Goal: Communication & Community: Ask a question

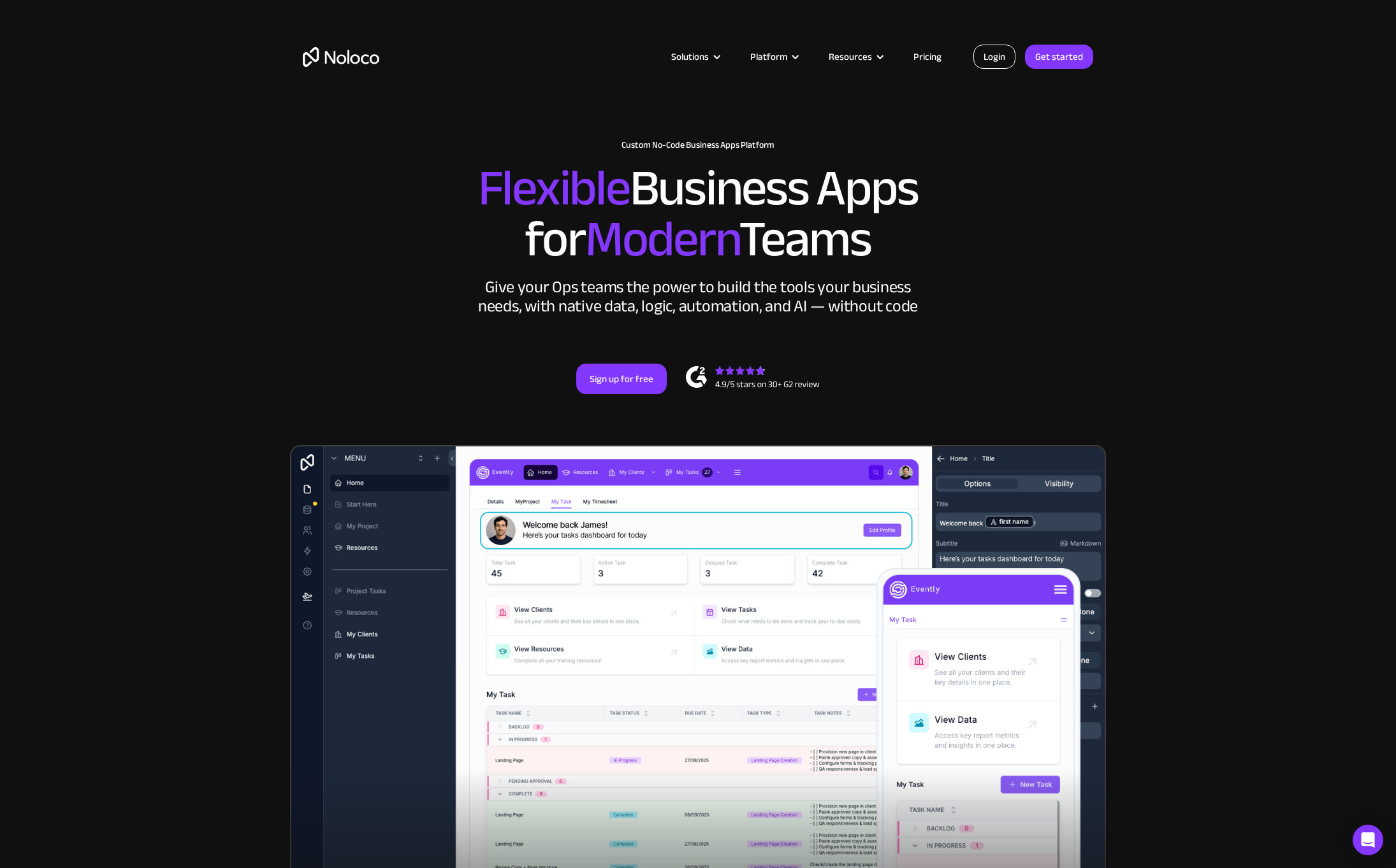
click at [991, 58] on link "Login" at bounding box center [994, 56] width 42 height 24
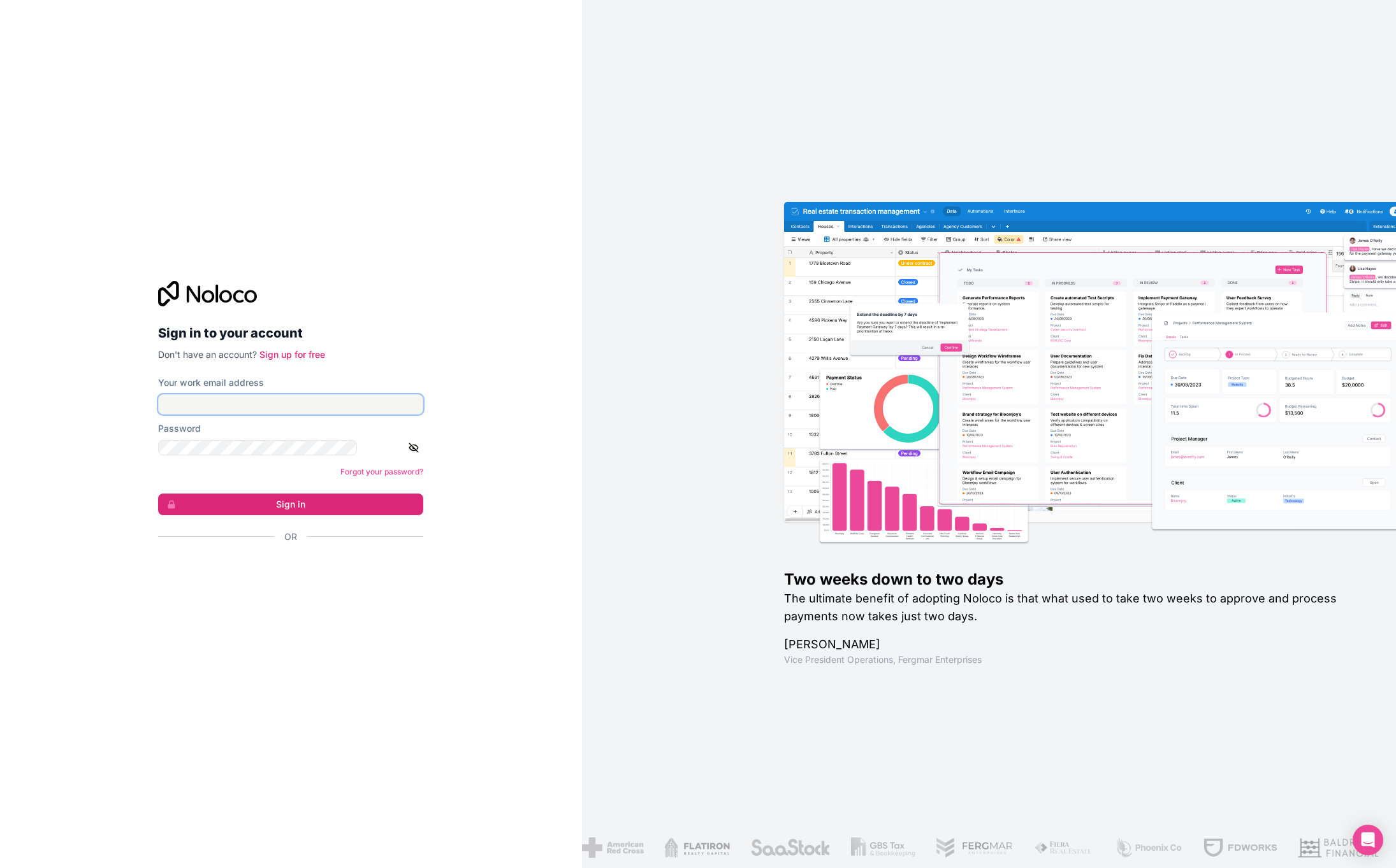
type input "[EMAIL_ADDRESS][DOMAIN_NAME]"
click at [238, 493] on button "Sign in" at bounding box center [291, 504] width 266 height 22
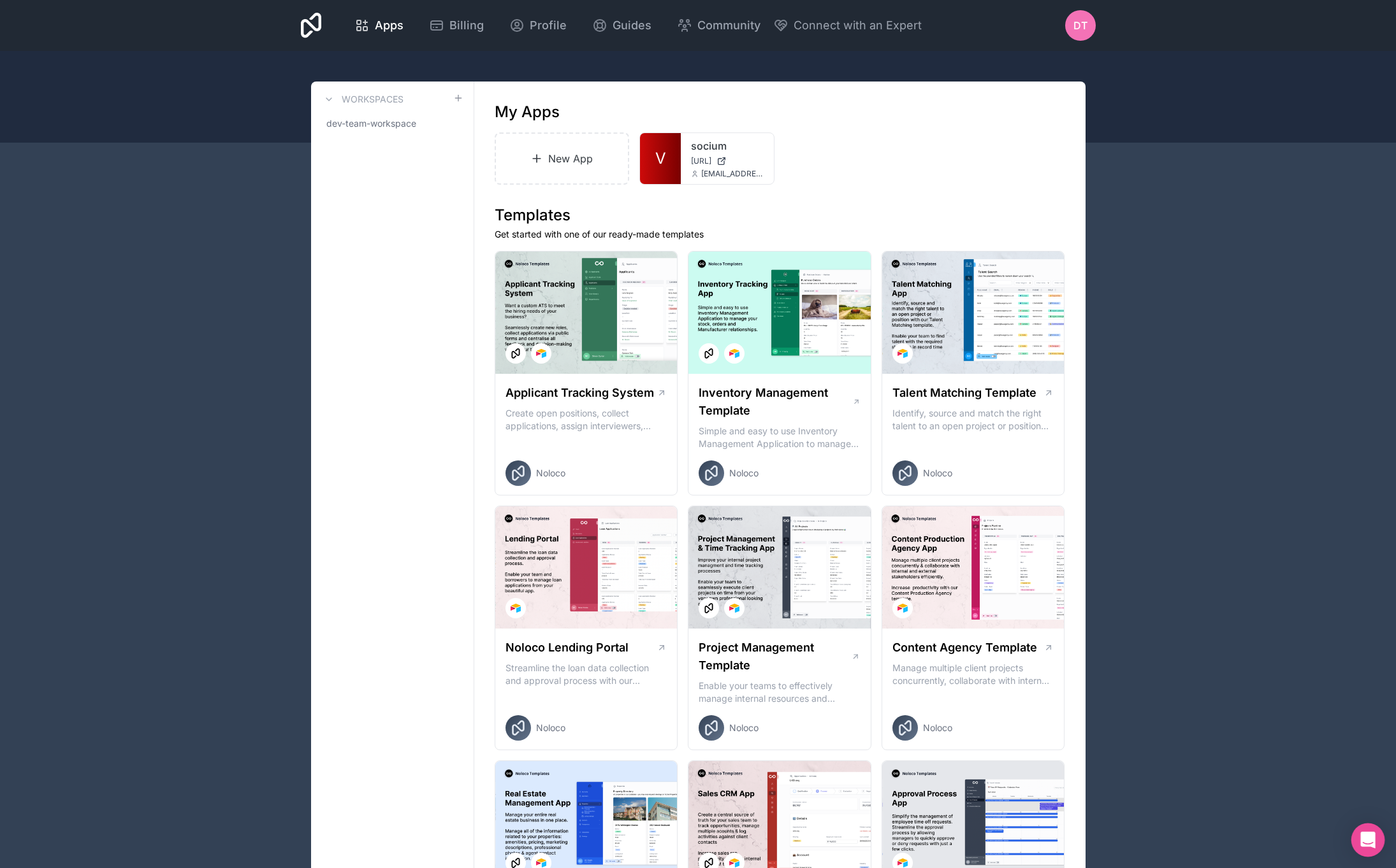
click at [1361, 832] on div "Open Intercom Messenger" at bounding box center [1369, 841] width 34 height 34
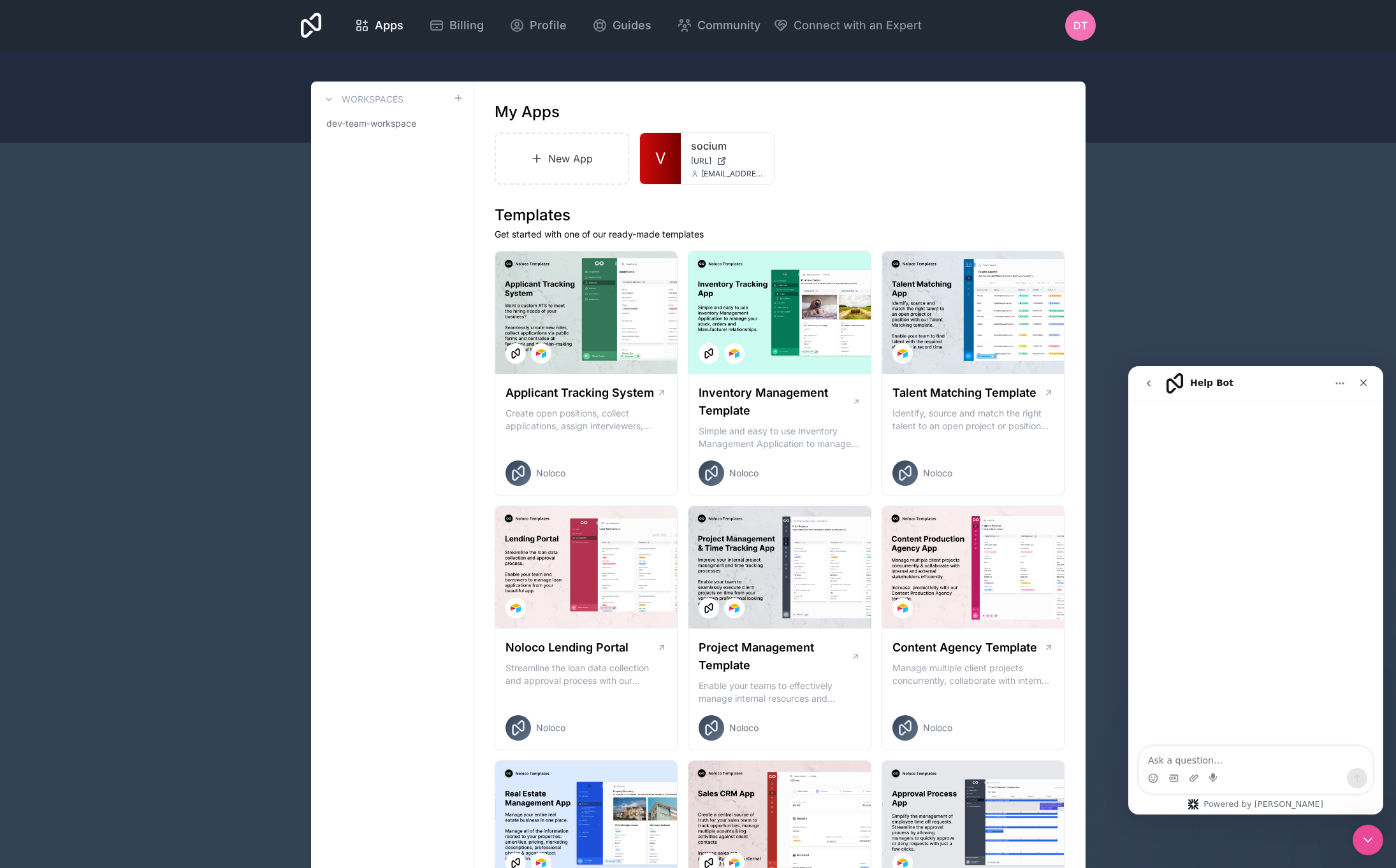
click at [1241, 769] on div "Intercom messenger" at bounding box center [1256, 779] width 234 height 21
click at [1242, 764] on textarea "Ask a question…" at bounding box center [1256, 757] width 234 height 22
type textarea "user management, password reset"
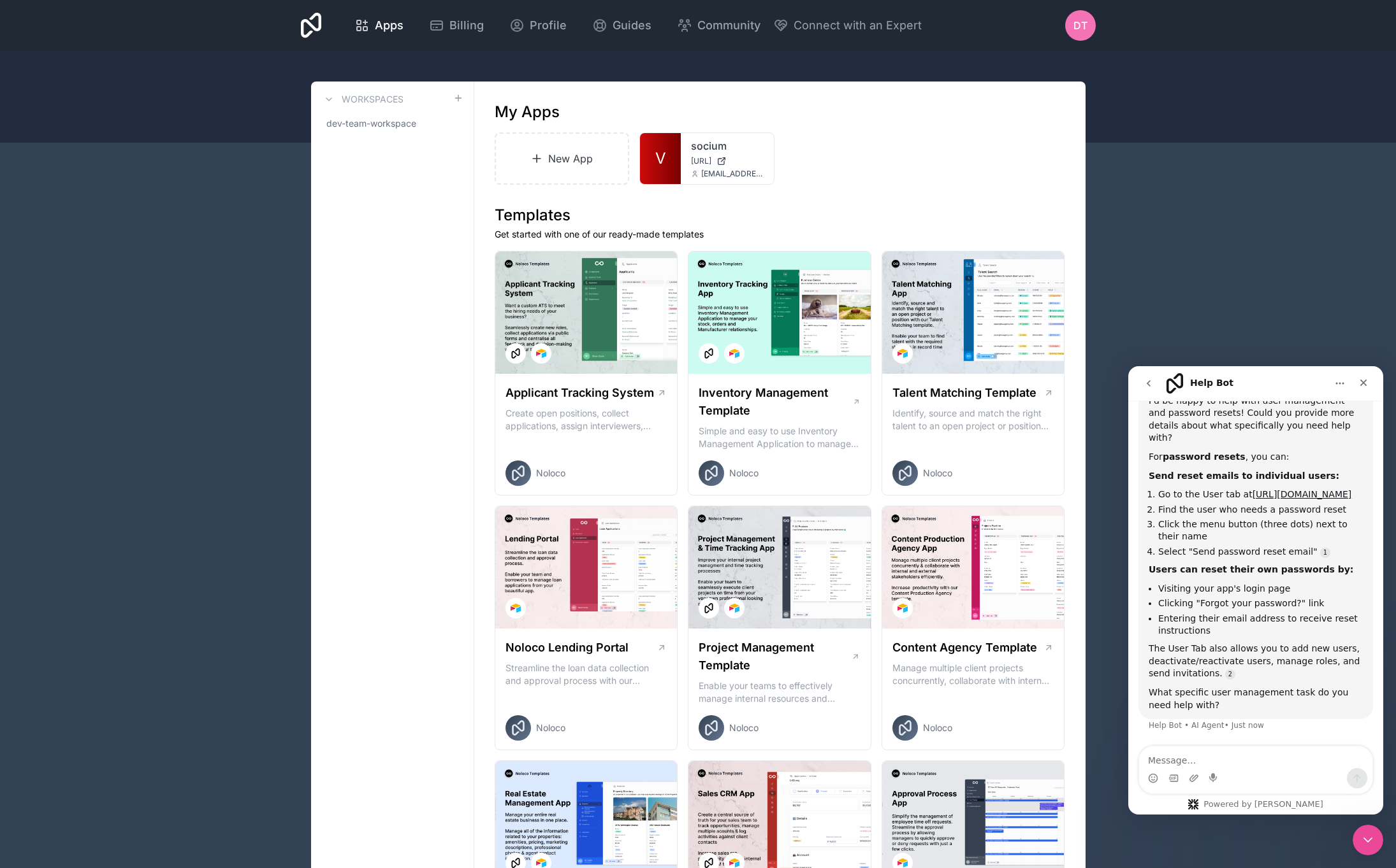
scroll to position [103, 0]
click at [1209, 766] on textarea "Message…" at bounding box center [1256, 757] width 234 height 22
type textarea "Nei"
type textarea "Im not receving a"
type textarea "Im not receiving a"
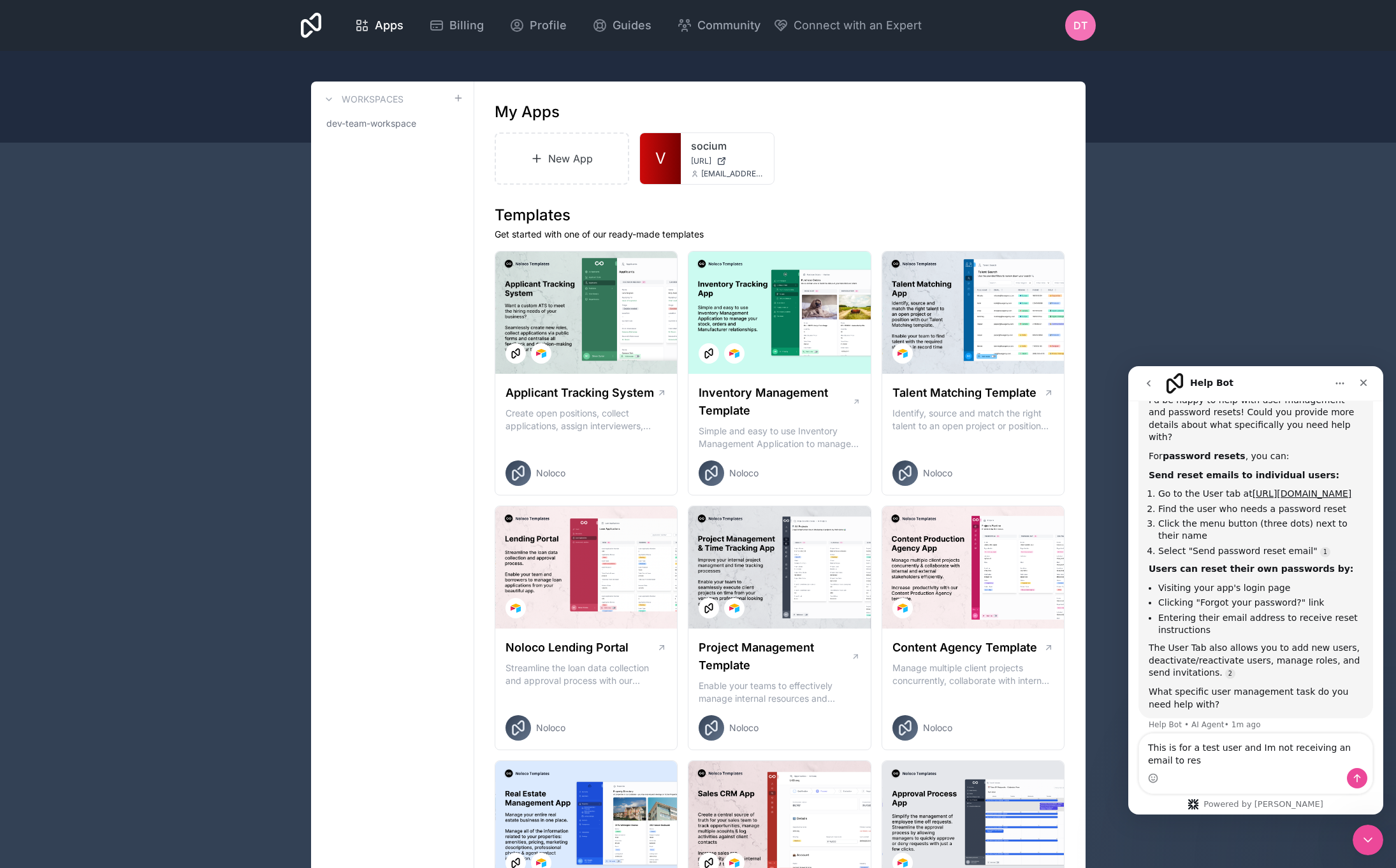
scroll to position [115, 0]
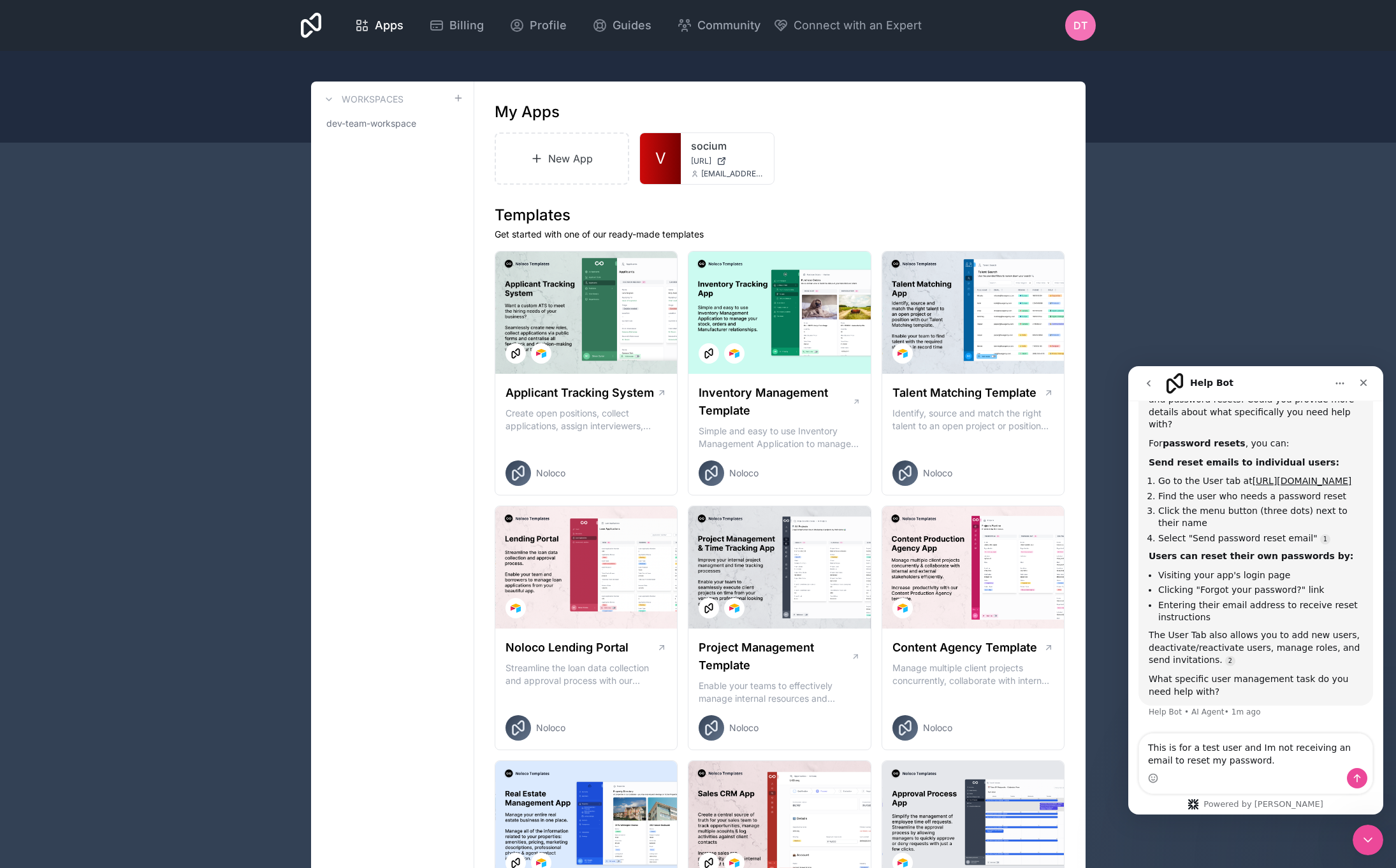
type textarea "This is for a test user and Im not receiving an email to reset my password."
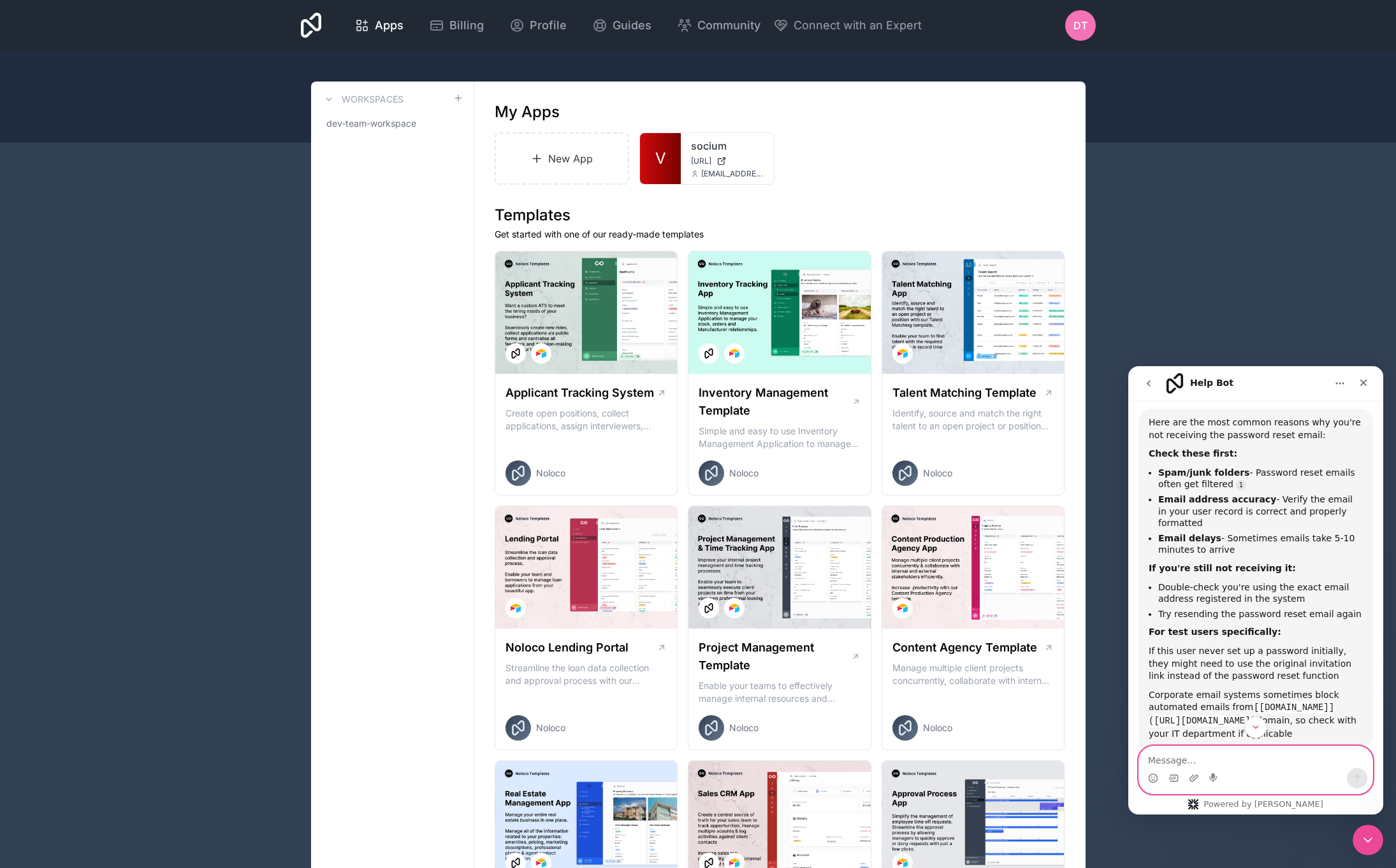
scroll to position [490, 0]
click at [1258, 756] on textarea "Message…" at bounding box center [1256, 757] width 234 height 22
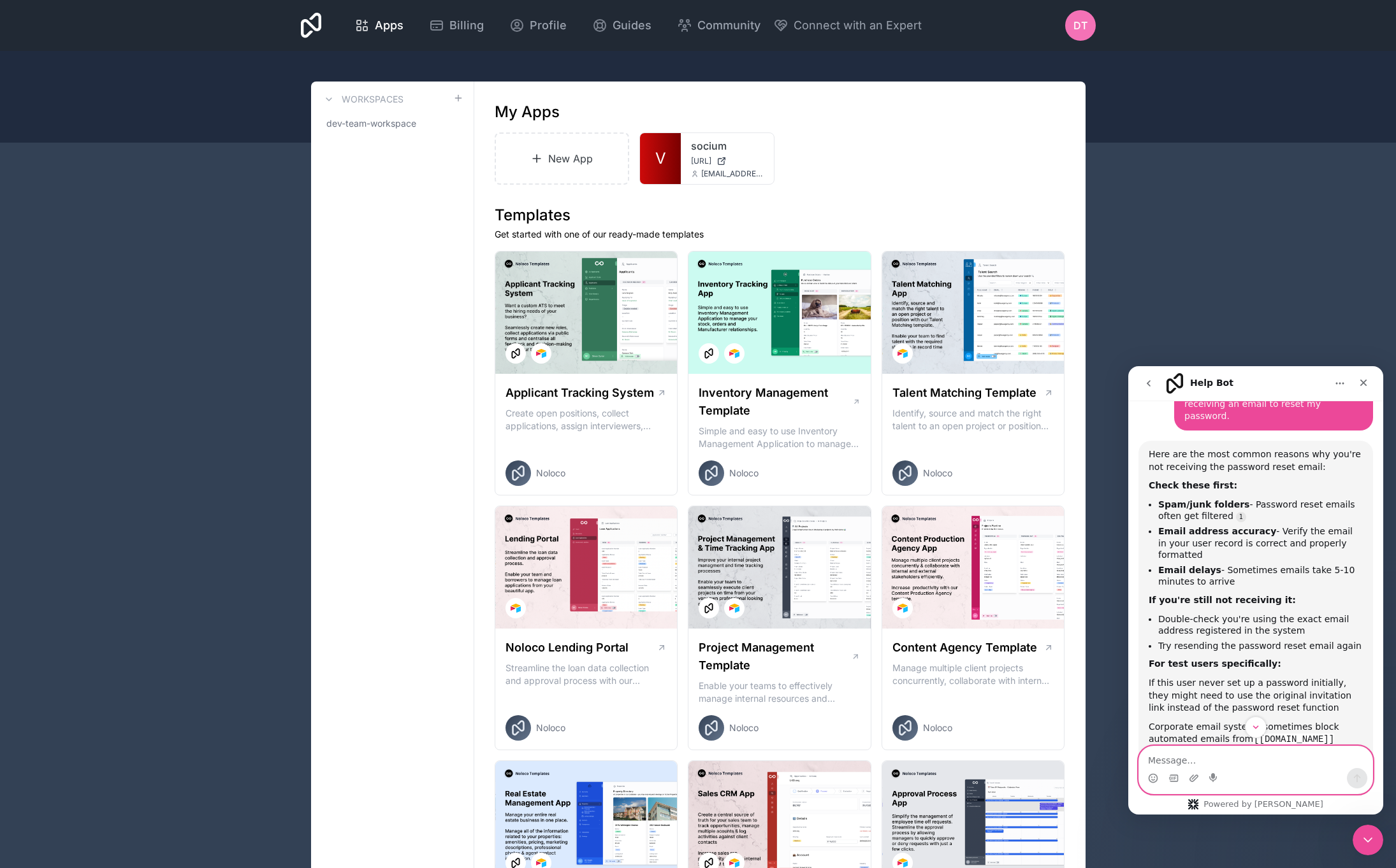
scroll to position [451, 0]
drag, startPoint x: 1294, startPoint y: 572, endPoint x: 1137, endPoint y: 576, distance: 157.1
click at [1137, 576] on div "user management, password reset Dev • 10m ago I'd be happy to help with user ma…" at bounding box center [1256, 452] width 255 height 934
click at [1139, 576] on div "Here are the most common reasons why you're not receiving the password reset em…" at bounding box center [1256, 613] width 235 height 339
drag, startPoint x: 1155, startPoint y: 577, endPoint x: 1290, endPoint y: 578, distance: 135.0
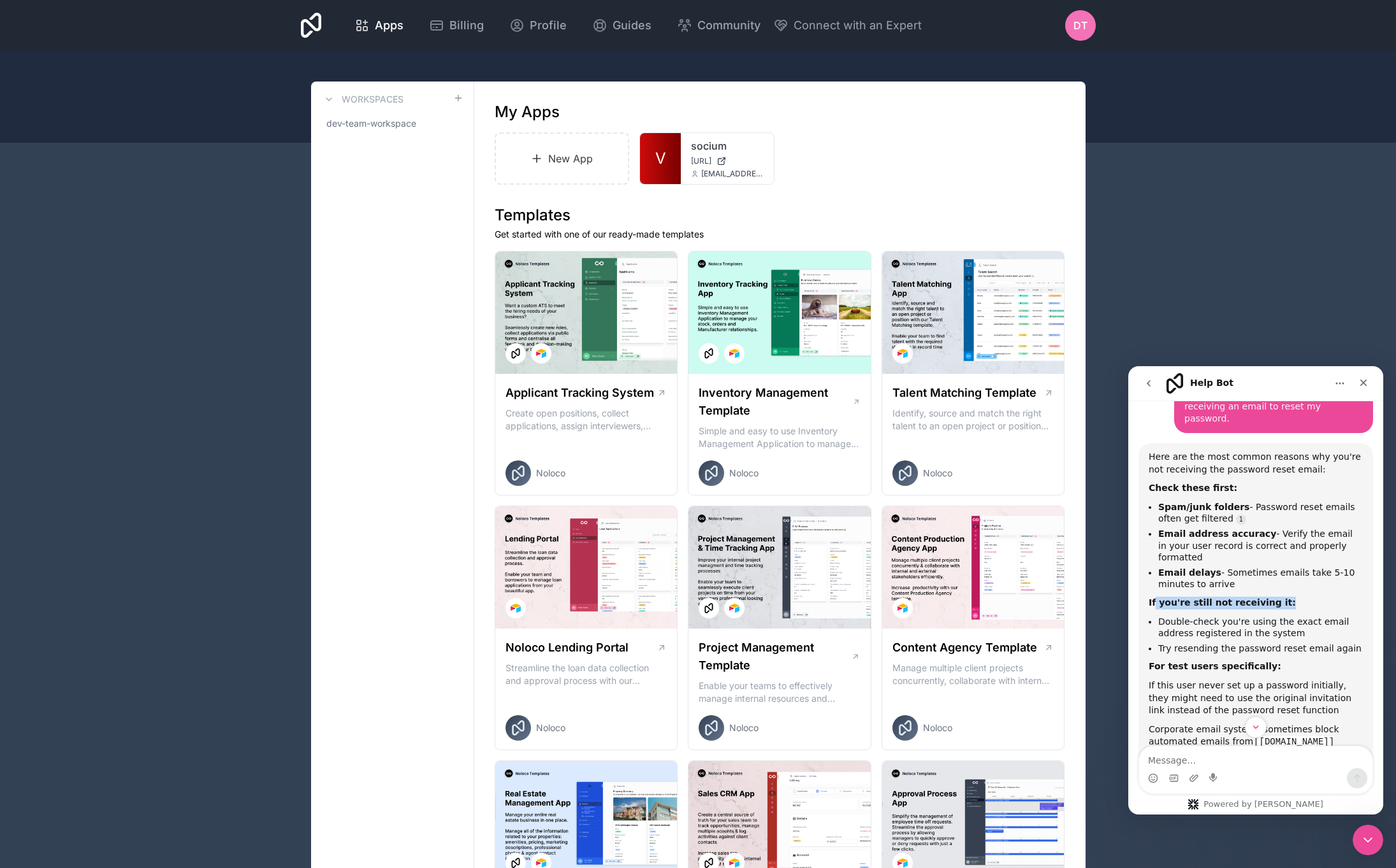
click at [1290, 597] on div "If you're still not receiving it:" at bounding box center [1255, 603] width 214 height 13
drag, startPoint x: 1290, startPoint y: 578, endPoint x: 1144, endPoint y: 576, distance: 146.0
click at [1144, 576] on div "Here are the most common reasons why you're not receiving the password reset em…" at bounding box center [1256, 613] width 235 height 339
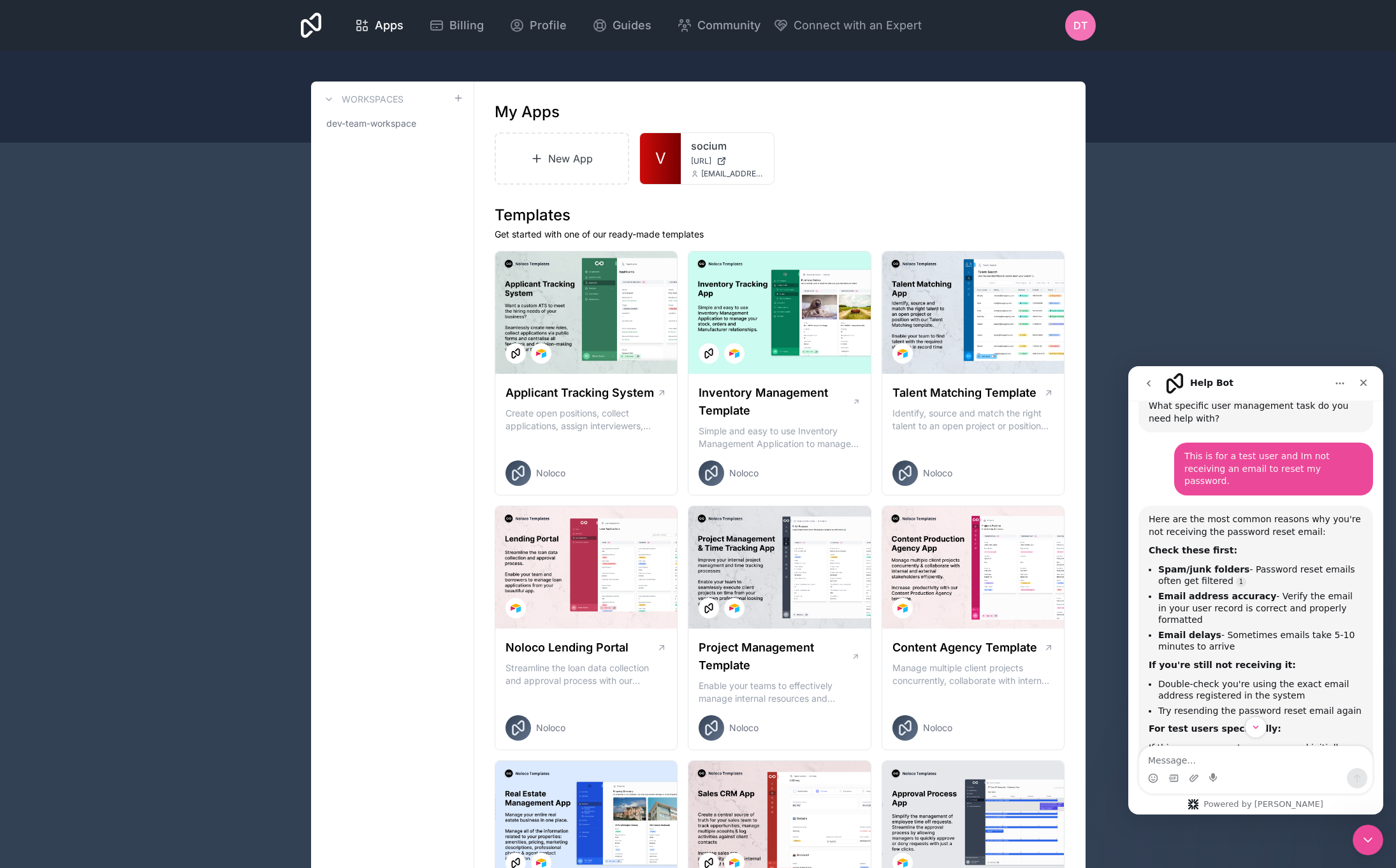
scroll to position [388, 0]
click at [1160, 514] on div "Here are the most common reasons why you're not receiving the password reset em…" at bounding box center [1255, 526] width 214 height 24
click at [1166, 546] on b "Check these first:" at bounding box center [1193, 551] width 89 height 10
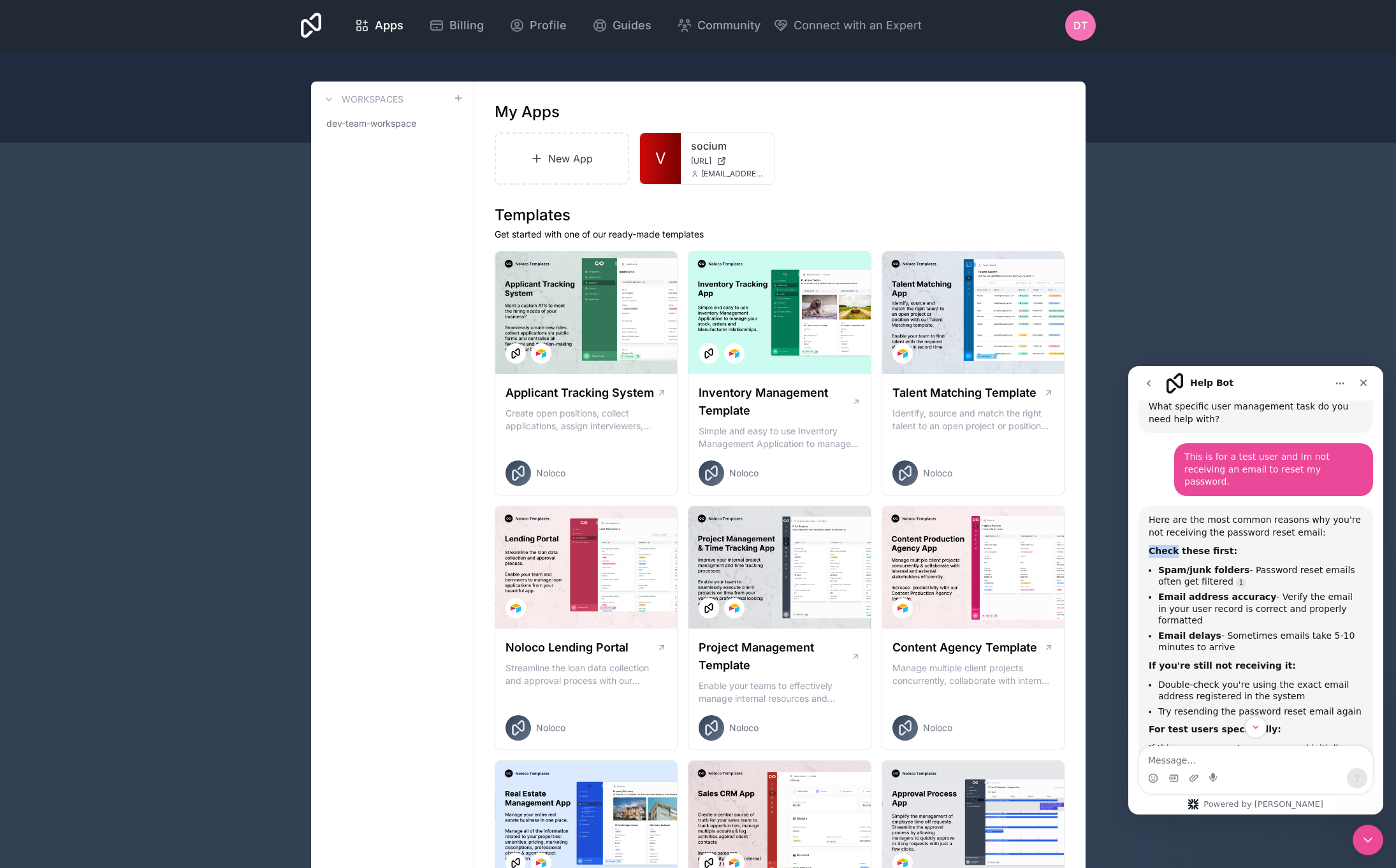
click at [1166, 546] on b "Check these first:" at bounding box center [1193, 551] width 89 height 10
click at [1175, 565] on b "Spam/junk folders" at bounding box center [1204, 570] width 91 height 10
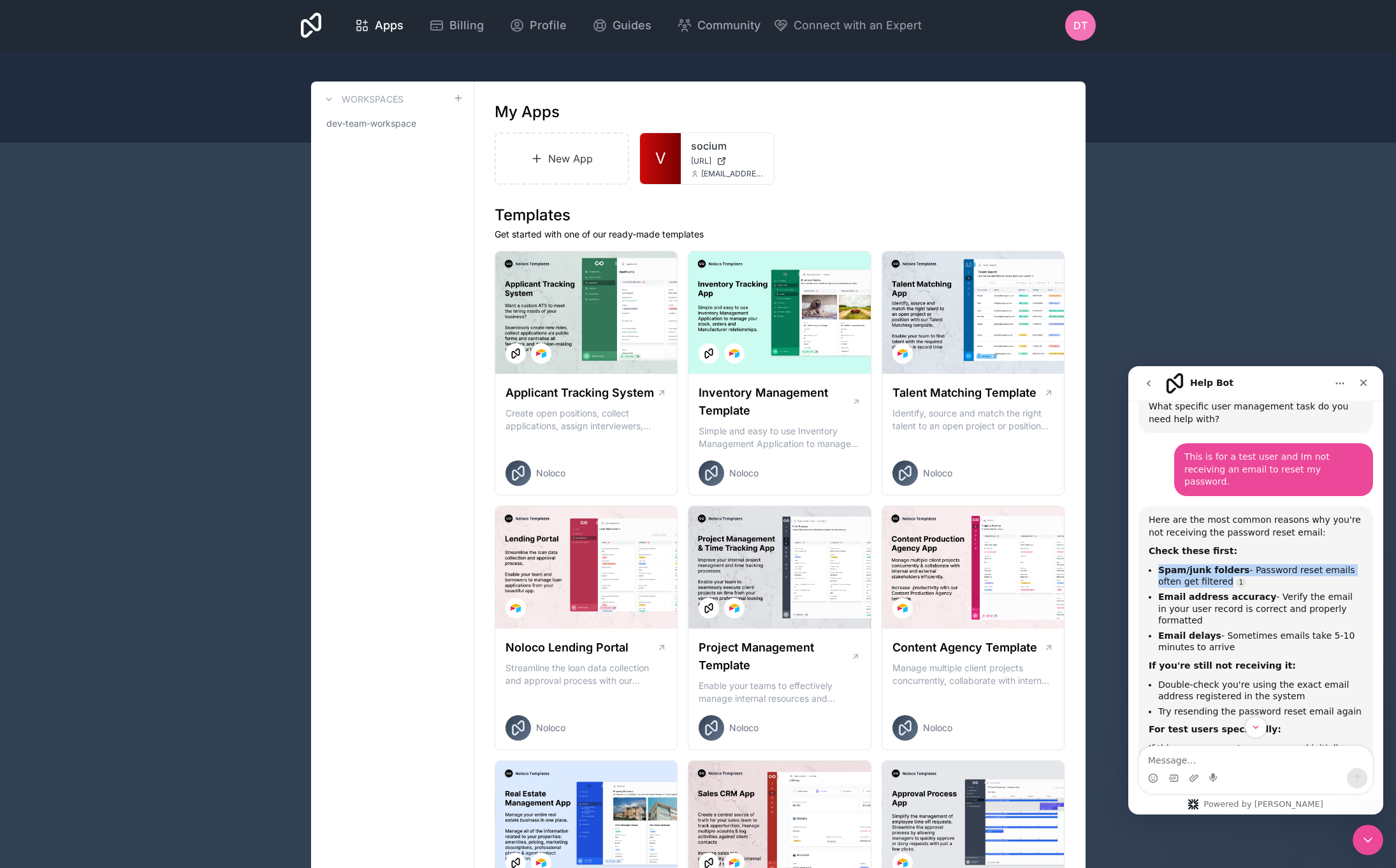
click at [1256, 571] on li "Spam/junk folders - Password reset emails often get filtered" at bounding box center [1260, 576] width 204 height 24
click at [1214, 592] on b "Email address accuracy" at bounding box center [1217, 597] width 118 height 10
click at [1228, 630] on li "Email delays - Sometimes emails take 5-10 minutes to arrive" at bounding box center [1260, 641] width 204 height 24
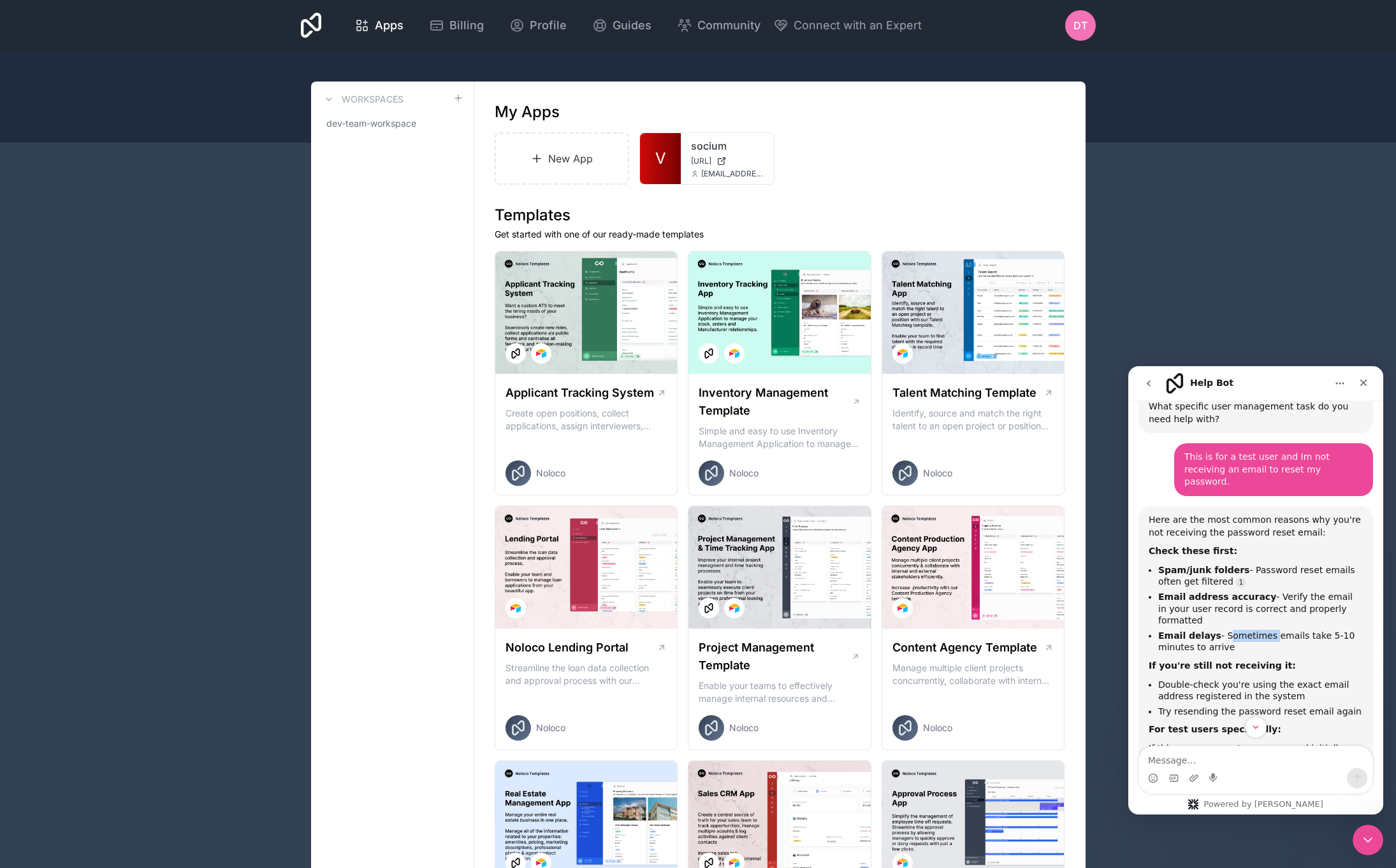
click at [1228, 630] on li "Email delays - Sometimes emails take 5-10 minutes to arrive" at bounding box center [1260, 641] width 204 height 24
click at [1244, 630] on li "Email delays - Sometimes emails take 5-10 minutes to arrive" at bounding box center [1260, 641] width 204 height 24
click at [1234, 661] on b "If you're still not receiving it:" at bounding box center [1222, 666] width 147 height 10
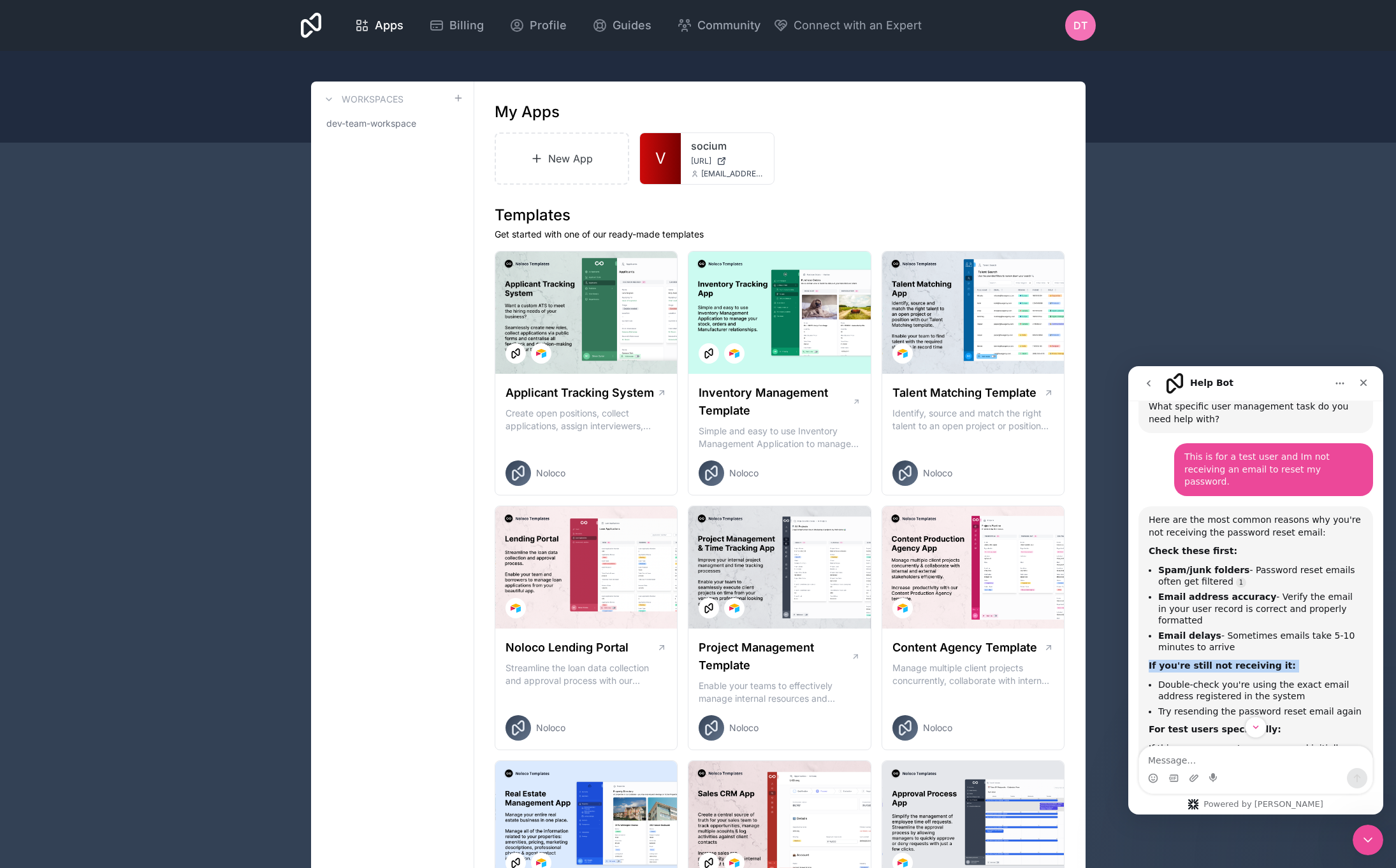
click at [1234, 661] on b "If you're still not receiving it:" at bounding box center [1222, 666] width 147 height 10
click at [1222, 761] on textarea "Message…" at bounding box center [1256, 757] width 234 height 22
type textarea "I just went to the"
type textarea "Yes, I used the admin function to reset the password and my email still didnt r…"
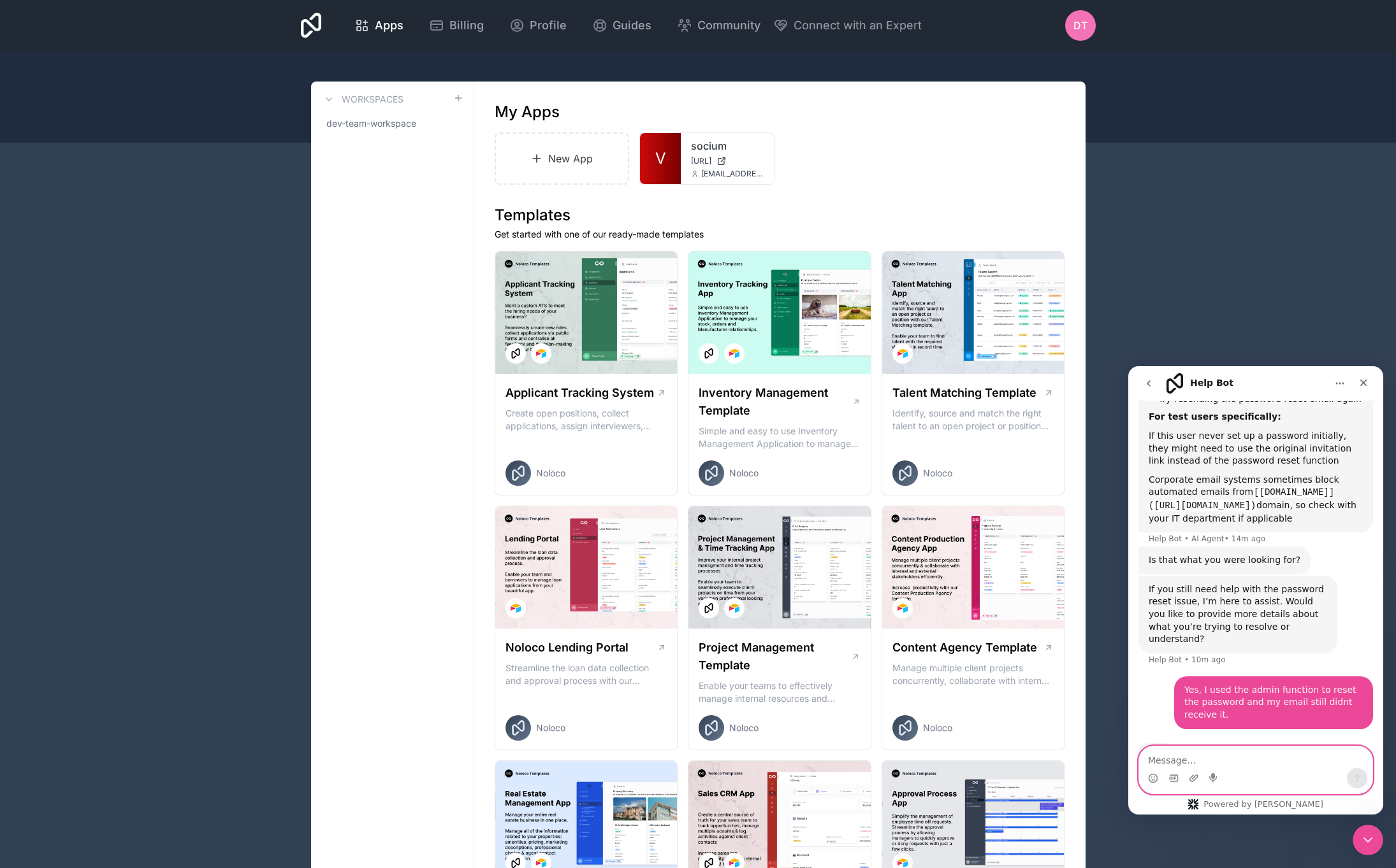
scroll to position [703, 0]
click at [1212, 682] on div "Yes, I used the admin function to reset the password and my email still didnt r…" at bounding box center [1273, 700] width 178 height 38
click at [1213, 682] on div "Yes, I used the admin function to reset the password and my email still didnt r…" at bounding box center [1273, 700] width 178 height 38
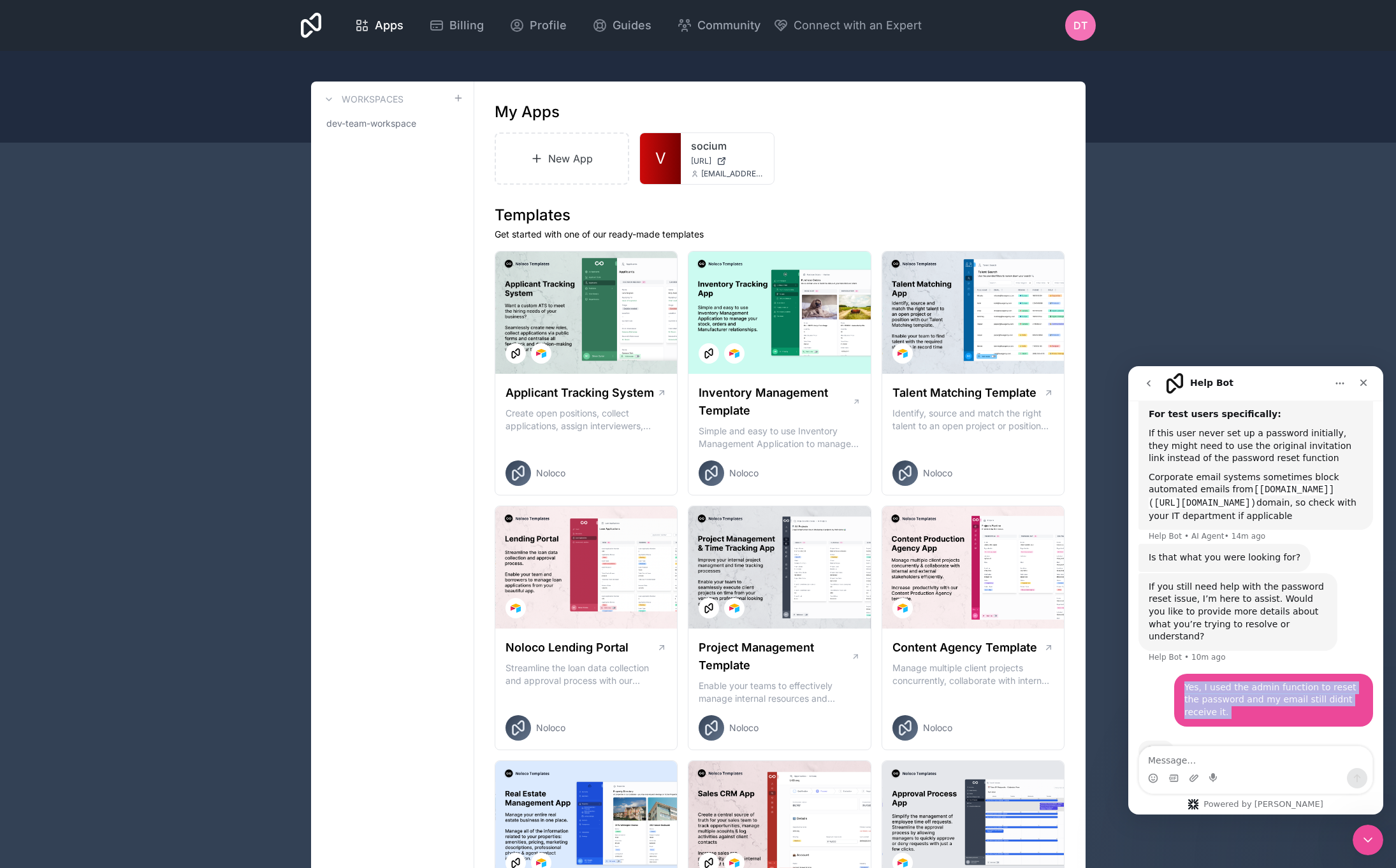
click at [1212, 682] on div "Yes, I used the admin function to reset the password and my email still didnt r…" at bounding box center [1273, 700] width 178 height 38
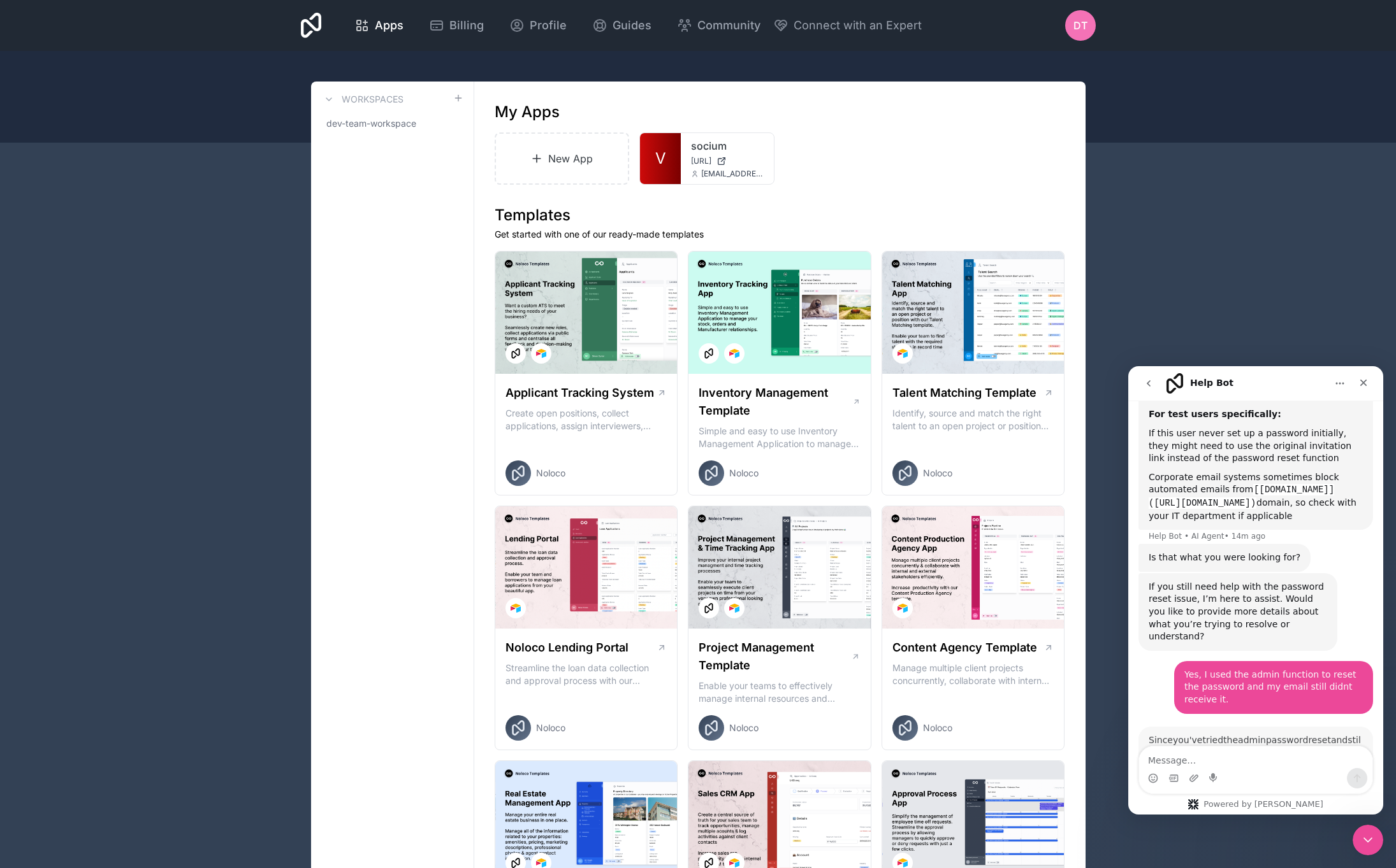
click at [1194, 600] on div "user management, password reset Dev • 15m ago I'd be happy to help with user ma…" at bounding box center [1256, 264] width 235 height 1032
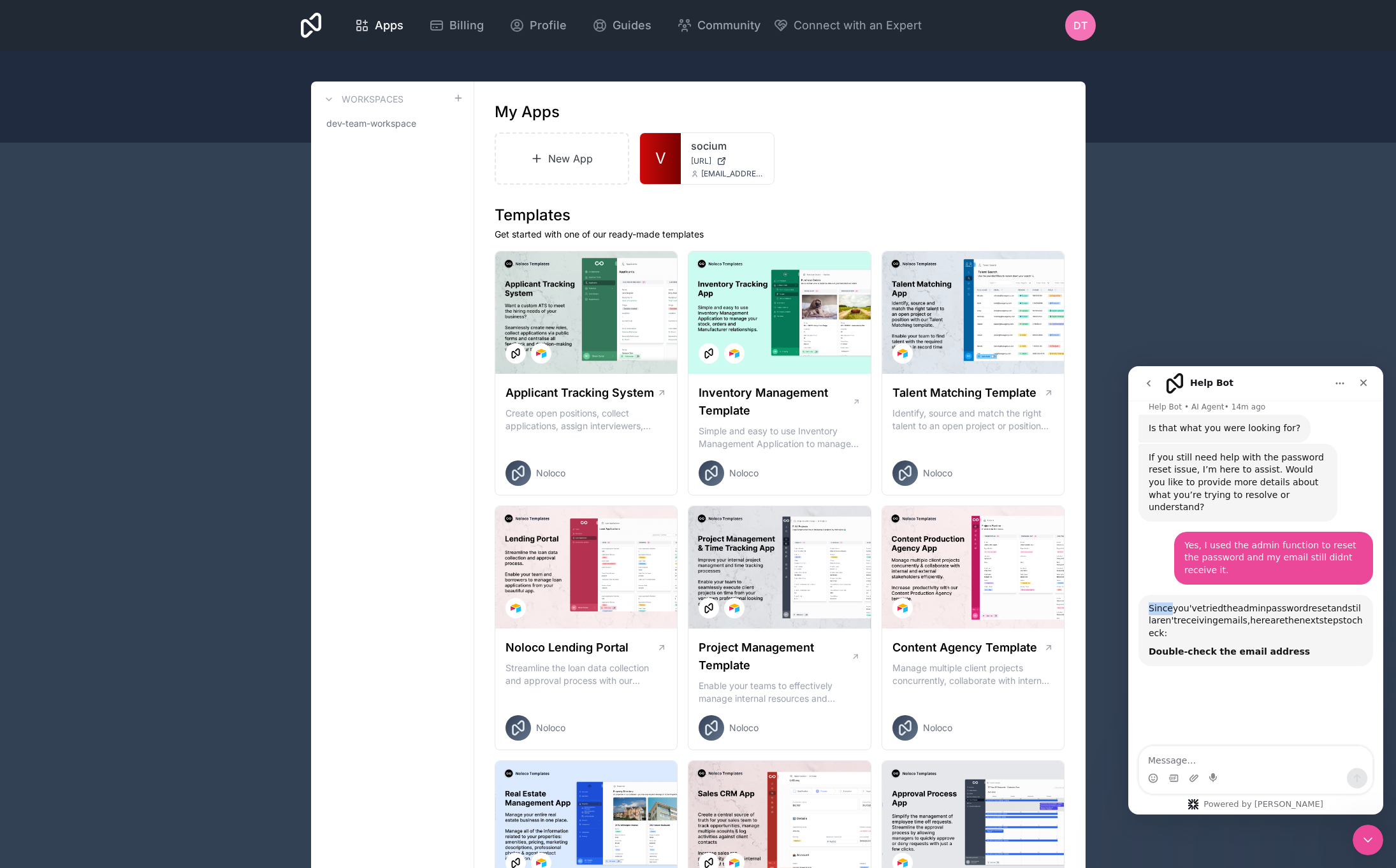
scroll to position [931, 0]
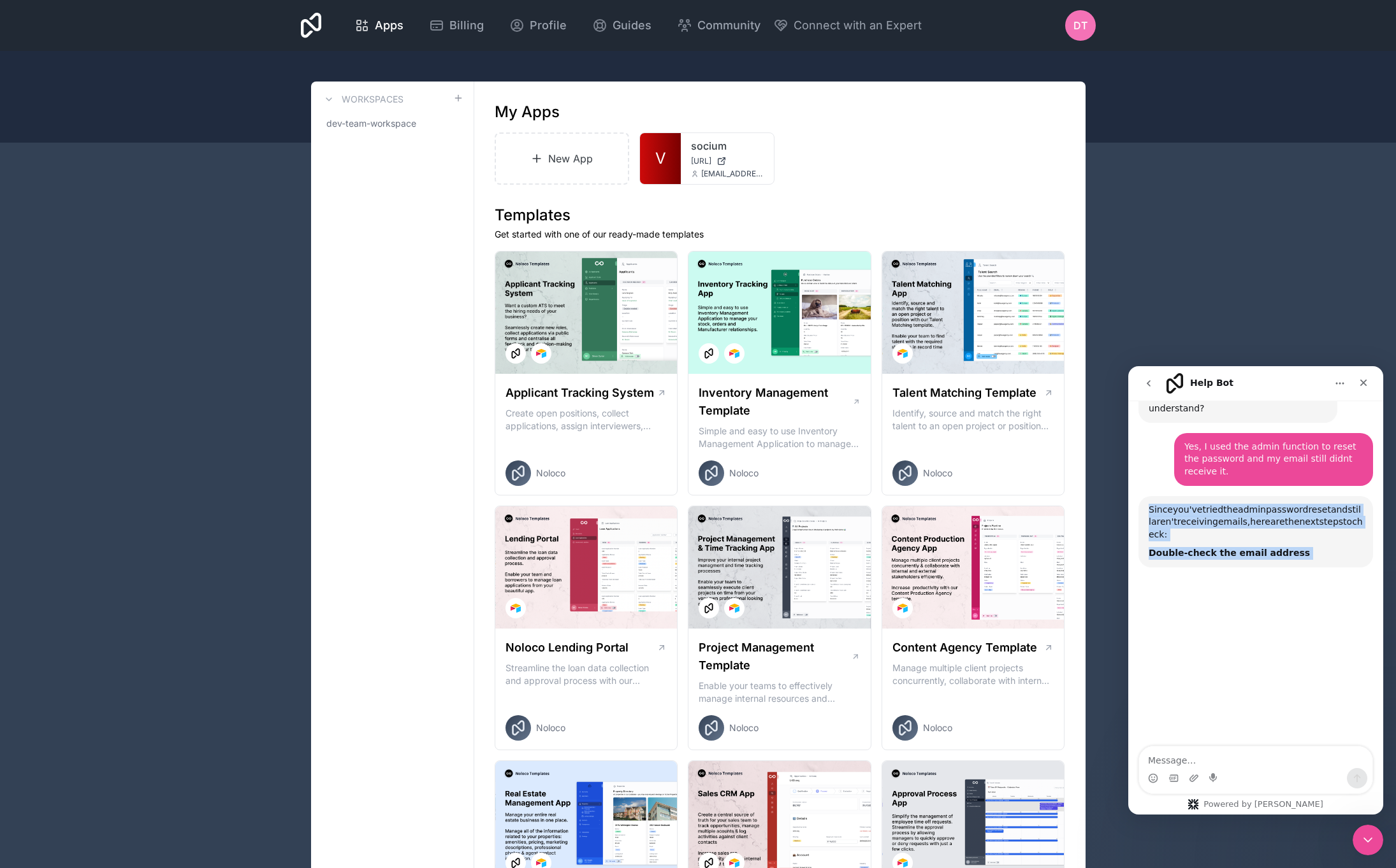
click at [1194, 600] on div "user management, password reset Dev • 15m ago I'd be happy to help with user ma…" at bounding box center [1256, 125] width 255 height 1242
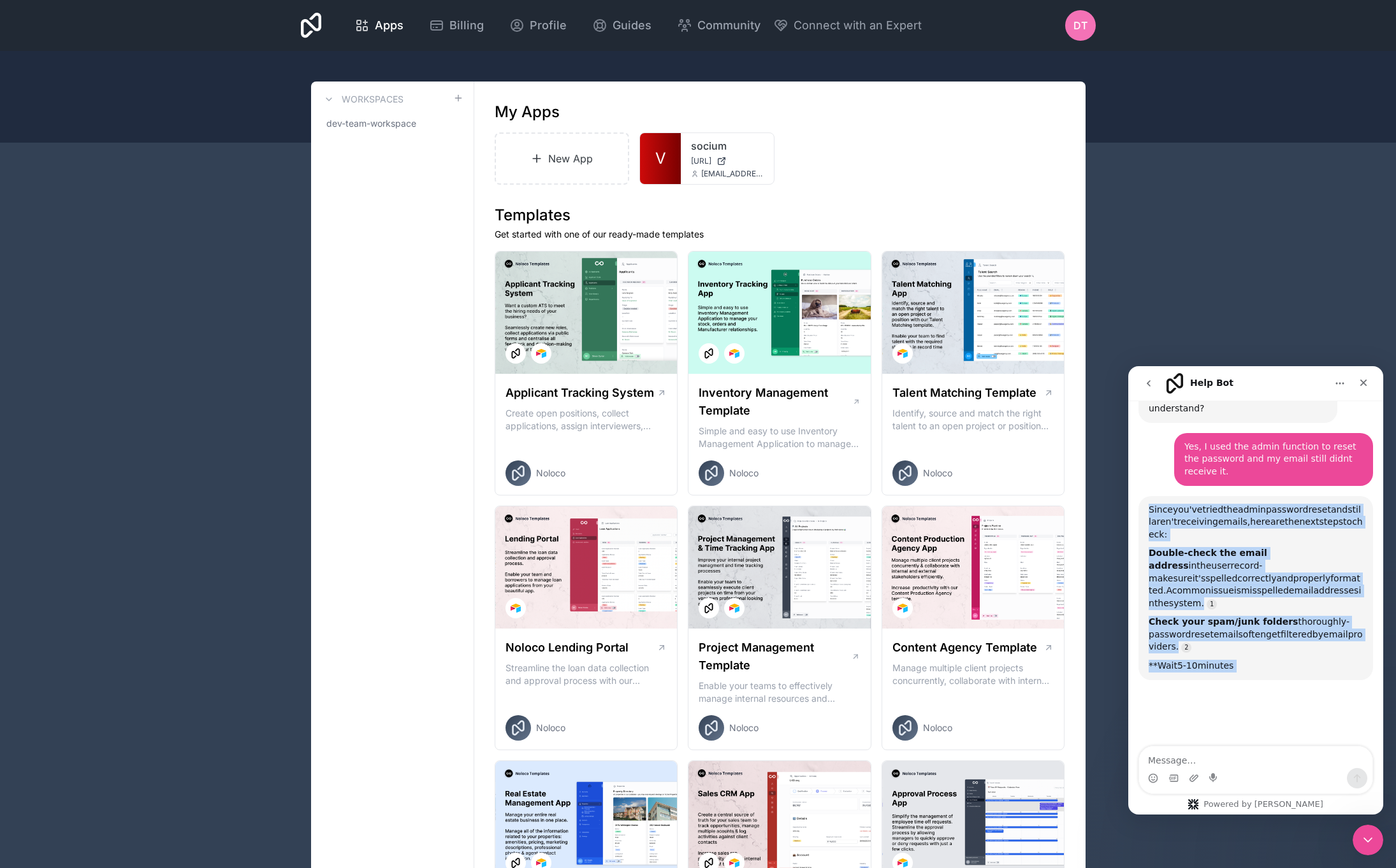
click at [1211, 586] on span "common" at bounding box center [1192, 590] width 39 height 10
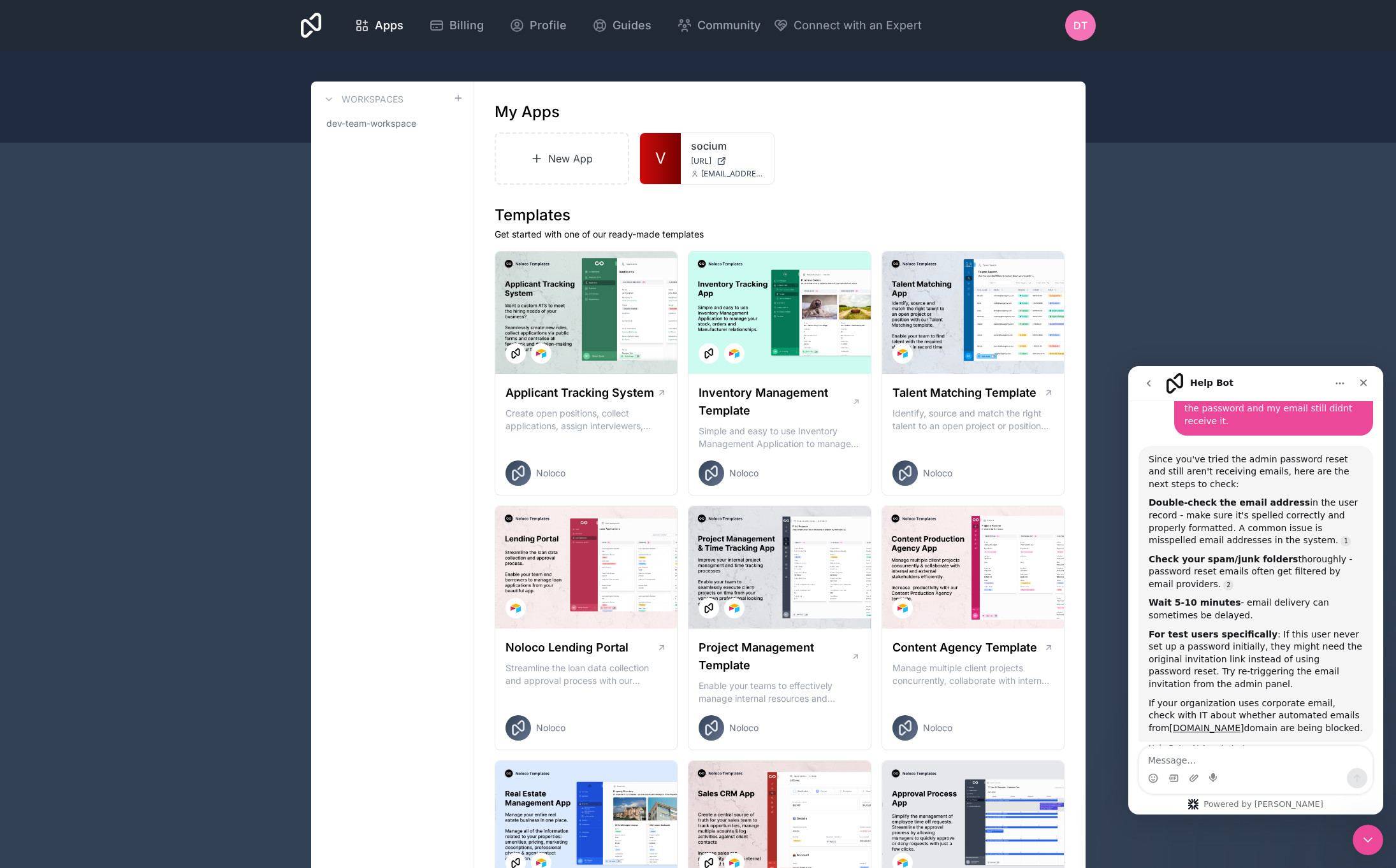
scroll to position [983, 0]
click at [1200, 768] on div "Intercom messenger" at bounding box center [1256, 779] width 234 height 21
click at [1192, 759] on textarea "Message…" at bounding box center [1256, 757] width 234 height 22
type textarea "The address is spelled correctly"
